Goal: Task Accomplishment & Management: Manage account settings

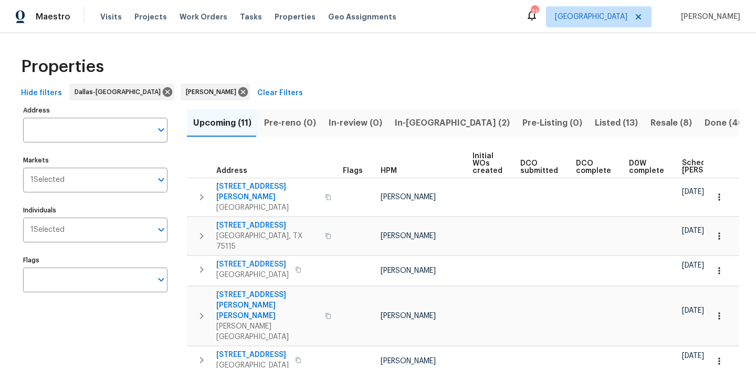
scroll to position [39, 0]
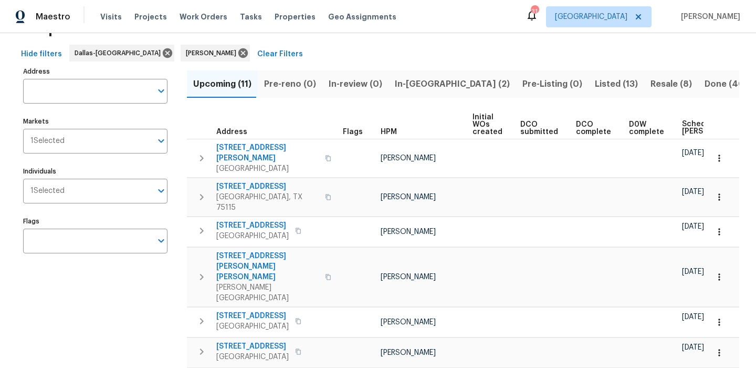
click at [420, 78] on span "In-reno (2)" at bounding box center [452, 84] width 115 height 15
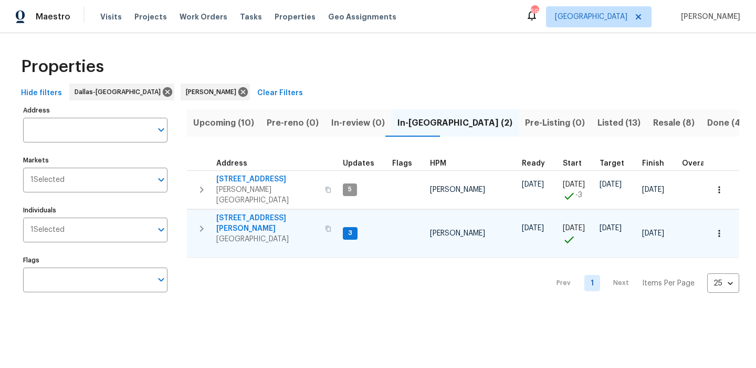
click at [244, 213] on span "[STREET_ADDRESS][PERSON_NAME]" at bounding box center [267, 223] width 102 height 21
click at [244, 213] on span "2714 Silkwood St" at bounding box center [267, 223] width 102 height 21
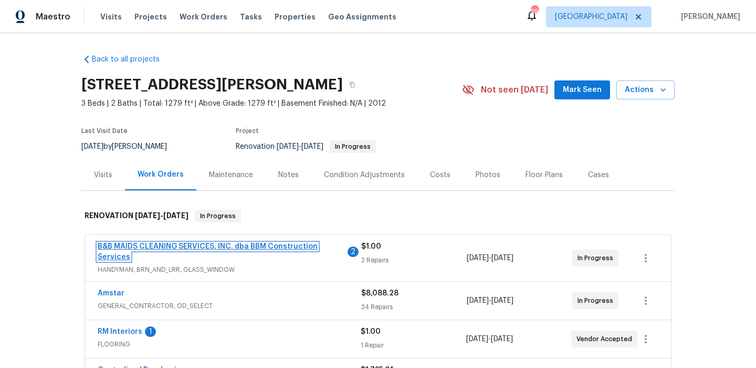
click at [226, 244] on link "B&B MAIDS CLEANING SERVICES, INC. dba BBM Construction Services" at bounding box center [208, 252] width 220 height 18
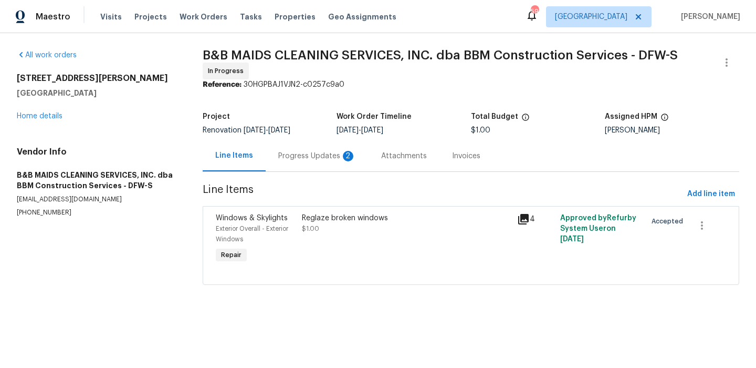
click at [283, 211] on div "Windows & Skylights Exterior Overall - Exterior Windows Repair" at bounding box center [256, 239] width 86 height 59
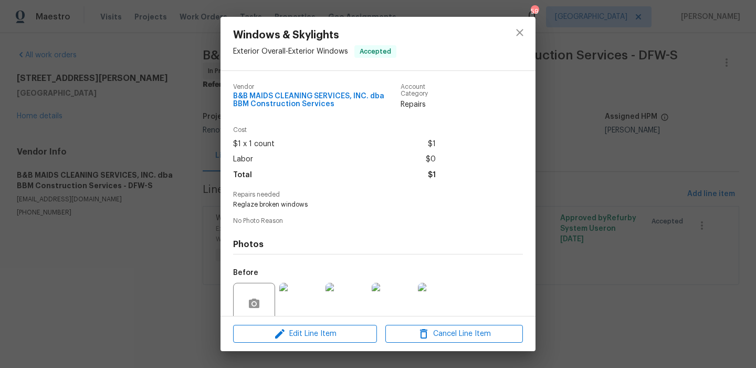
click at [287, 323] on div "Edit Line Item Cancel Line Item" at bounding box center [378, 333] width 315 height 35
click at [285, 341] on button "Edit Line Item" at bounding box center [305, 334] width 144 height 18
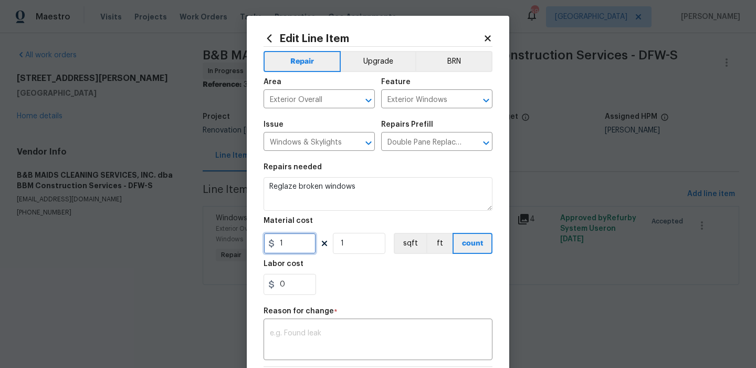
click at [305, 236] on input "1" at bounding box center [290, 243] width 53 height 21
type input "520"
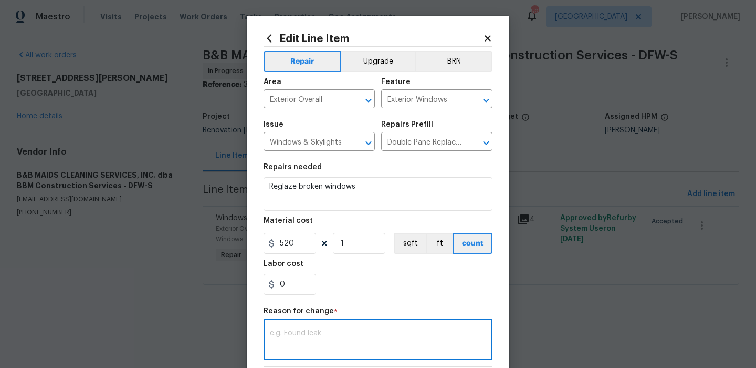
click at [303, 340] on textarea at bounding box center [378, 340] width 216 height 22
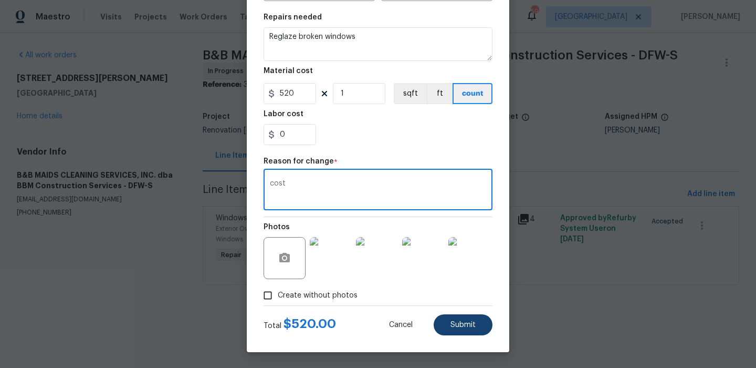
type textarea "cost"
click at [449, 327] on button "Submit" at bounding box center [463, 324] width 59 height 21
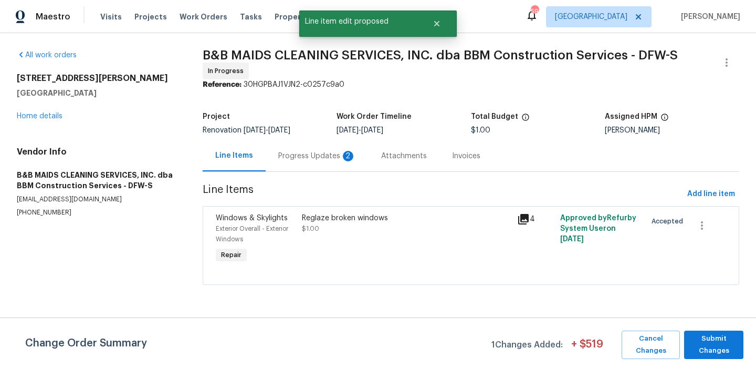
scroll to position [0, 0]
click at [728, 343] on span "Submit Changes" at bounding box center [714, 345] width 49 height 24
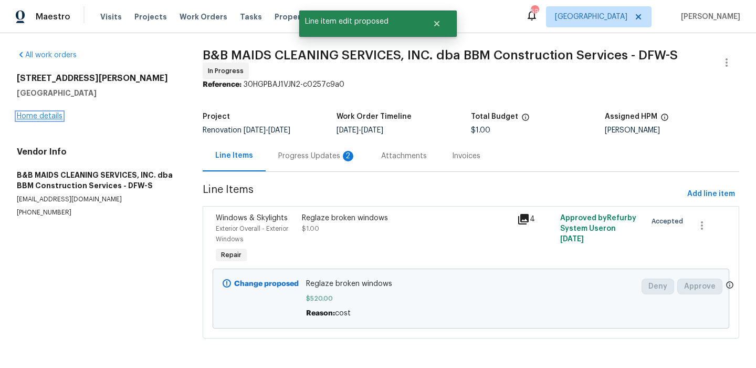
click at [52, 119] on link "Home details" at bounding box center [40, 115] width 46 height 7
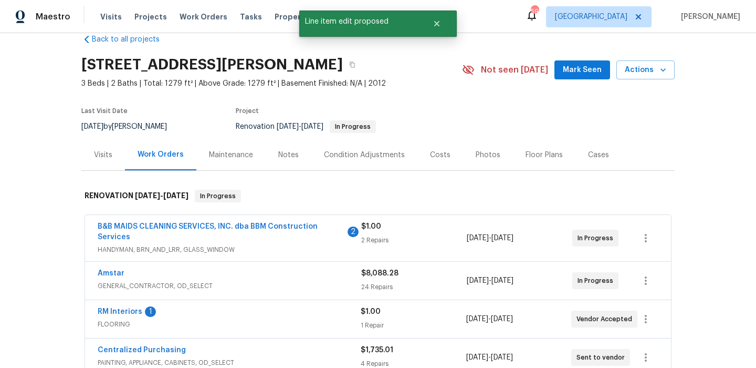
scroll to position [51, 0]
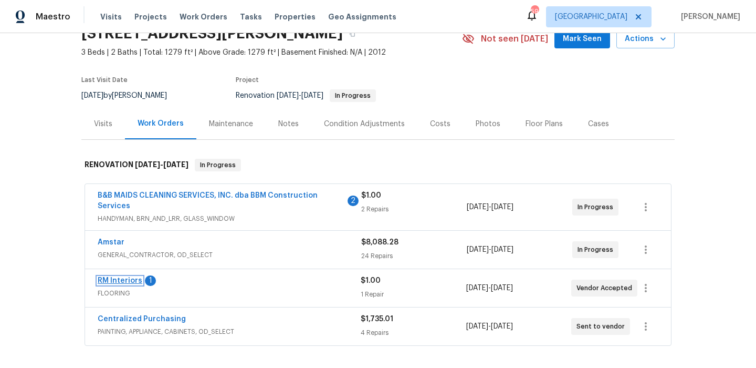
click at [132, 282] on link "RM Interiors" at bounding box center [120, 280] width 45 height 7
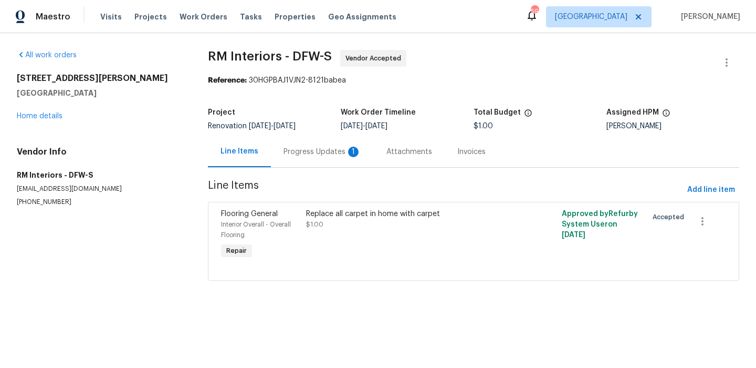
click at [314, 154] on div "Progress Updates 1" at bounding box center [323, 152] width 78 height 11
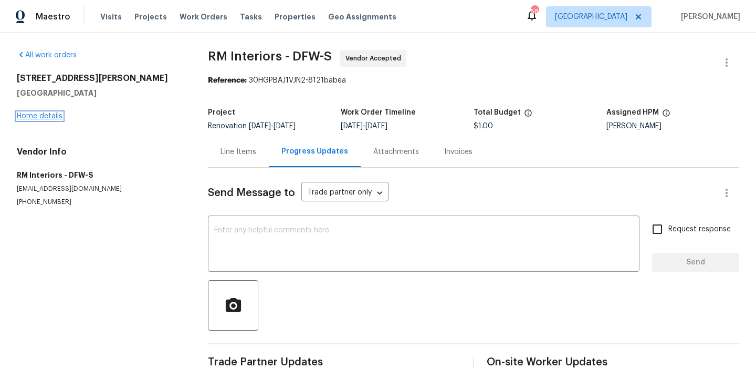
click at [60, 114] on link "Home details" at bounding box center [40, 115] width 46 height 7
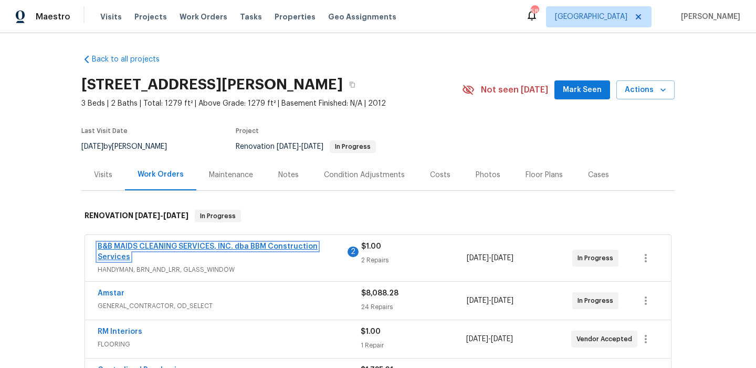
click at [243, 245] on link "B&B MAIDS CLEANING SERVICES, INC. dba BBM Construction Services" at bounding box center [208, 252] width 220 height 18
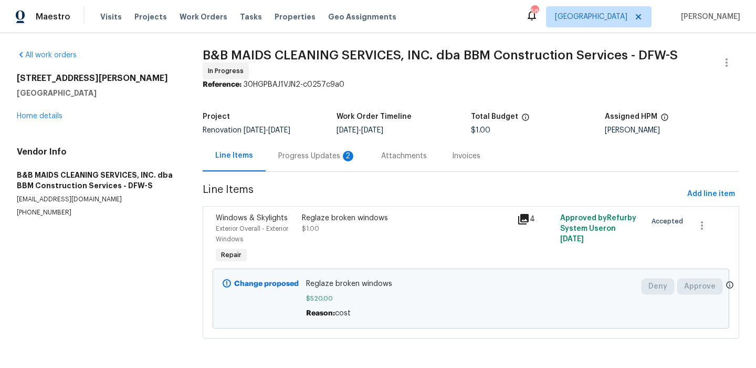
click at [310, 164] on div "Progress Updates 2" at bounding box center [317, 155] width 103 height 31
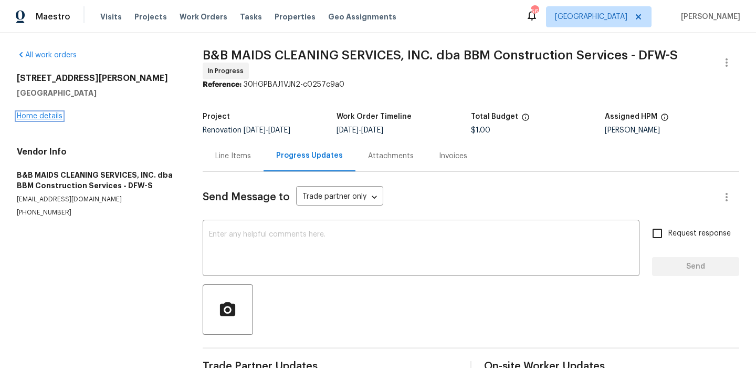
click at [44, 115] on link "Home details" at bounding box center [40, 115] width 46 height 7
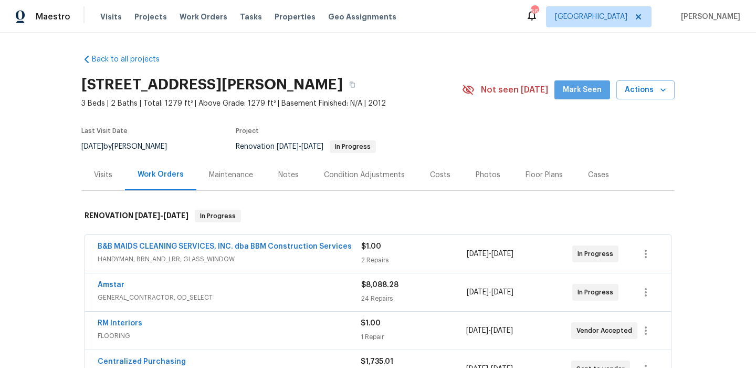
click at [590, 96] on button "Mark Seen" at bounding box center [583, 89] width 56 height 19
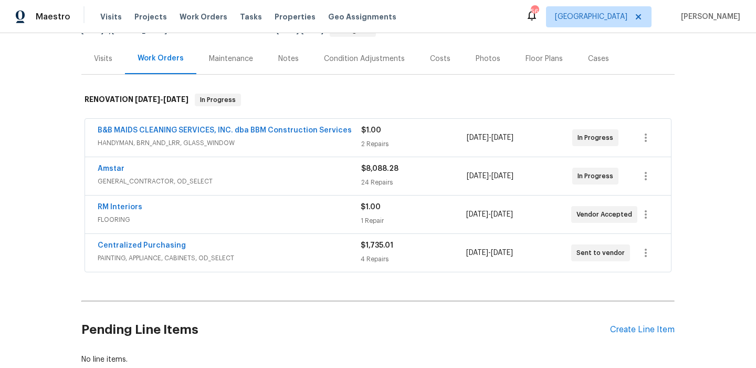
scroll to position [184, 0]
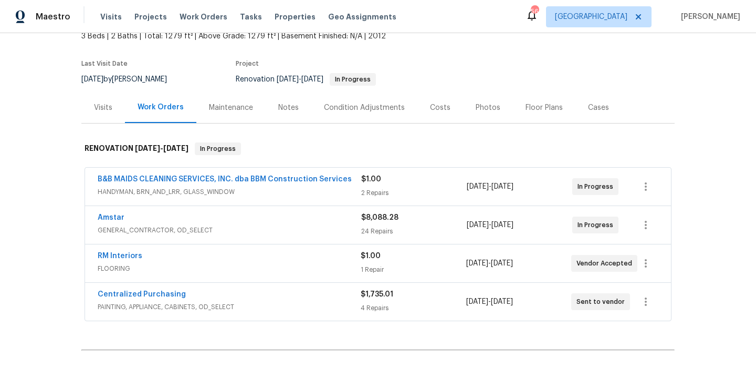
click at [451, 116] on div "Costs" at bounding box center [441, 107] width 46 height 31
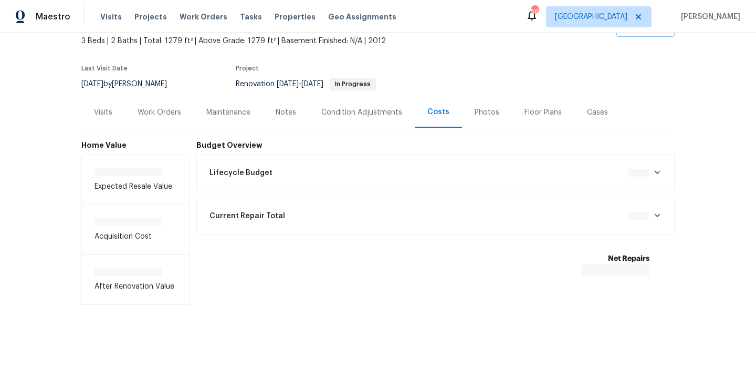
click at [451, 116] on div "Costs" at bounding box center [438, 112] width 47 height 31
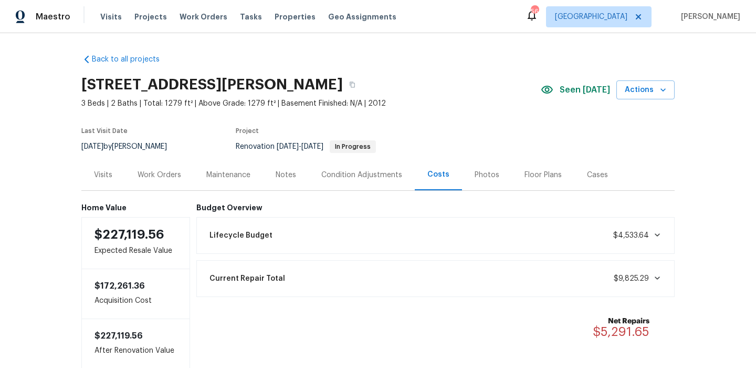
click at [161, 173] on div "Work Orders" at bounding box center [160, 175] width 44 height 11
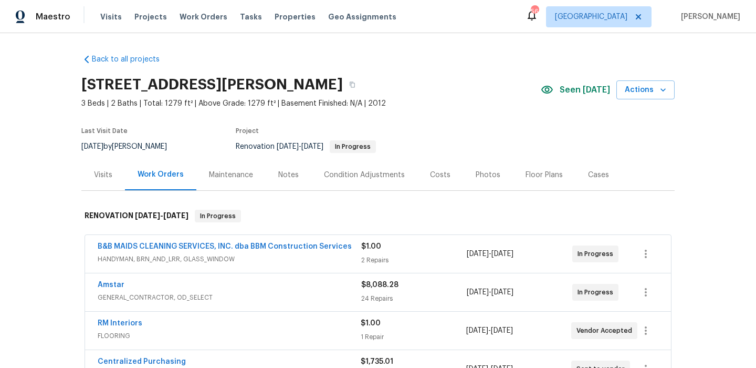
scroll to position [55, 0]
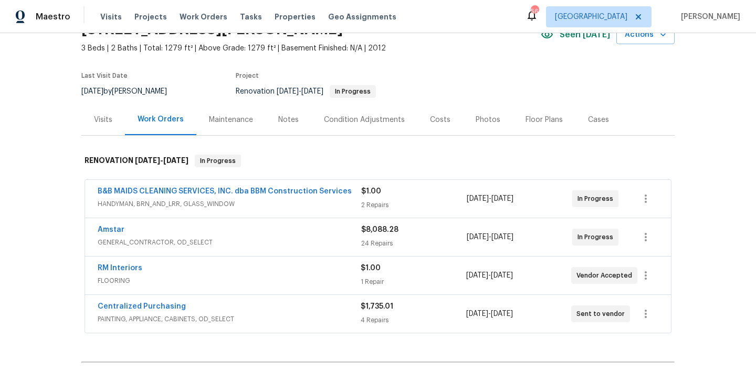
click at [327, 241] on span "GENERAL_CONTRACTOR, OD_SELECT" at bounding box center [230, 242] width 264 height 11
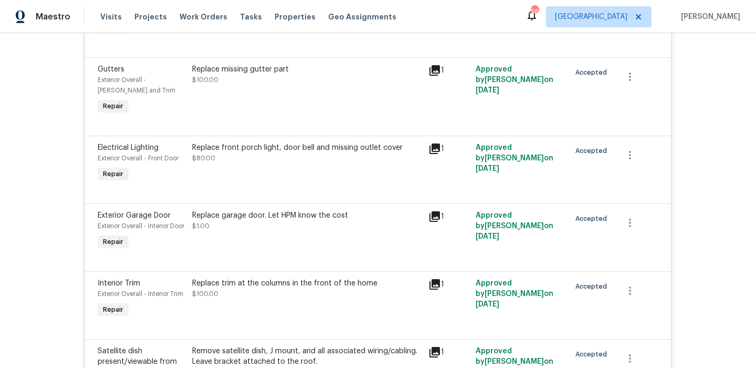
scroll to position [291, 0]
